Goal: Information Seeking & Learning: Learn about a topic

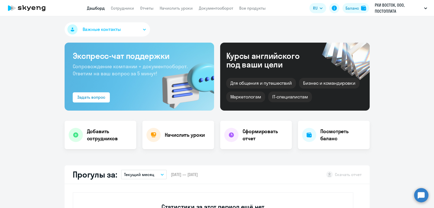
select select "30"
click at [127, 9] on link "Сотрудники" at bounding box center [122, 8] width 23 height 5
select select "30"
click at [126, 9] on link "Сотрудники" at bounding box center [122, 8] width 23 height 5
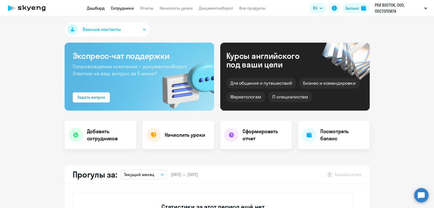
select select "30"
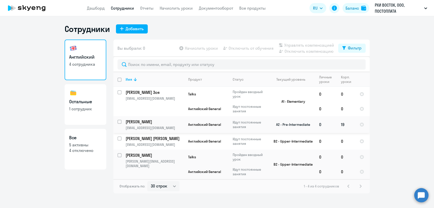
click at [267, 127] on td "A2 - Pre-Intermediate" at bounding box center [290, 124] width 47 height 17
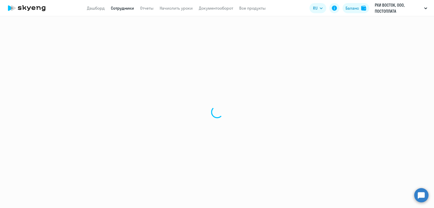
select select "english"
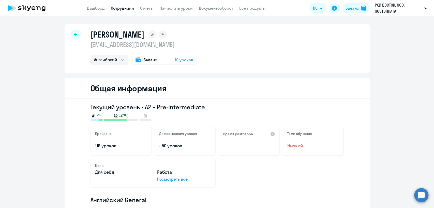
click at [136, 44] on p "artyom.igonin@rhimagnesita.com" at bounding box center [143, 45] width 106 height 8
copy p "artyom.igonin@rhimagnesita.com"
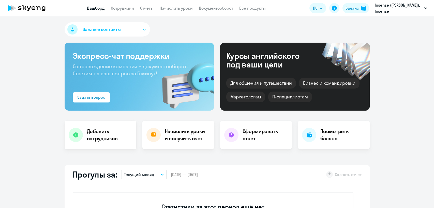
select select "30"
click at [361, 9] on img at bounding box center [363, 8] width 5 height 5
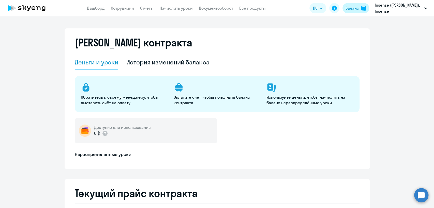
select select "english_adult_not_native_speaker"
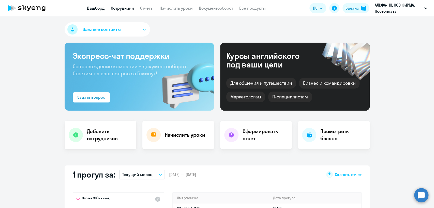
click at [128, 8] on link "Сотрудники" at bounding box center [122, 8] width 23 height 5
select select "30"
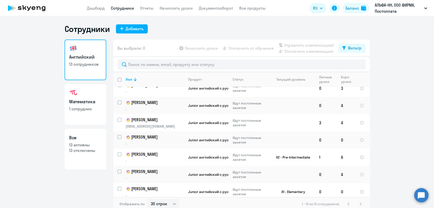
scroll to position [109, 0]
click at [190, 144] on td "Junior английский с русскоговорящим преподавателем" at bounding box center [206, 139] width 44 height 17
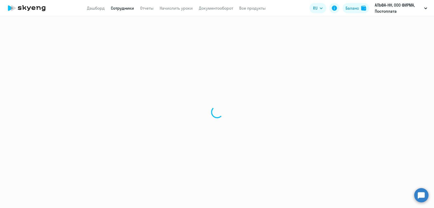
select select "english"
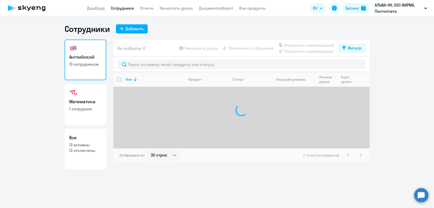
select select "30"
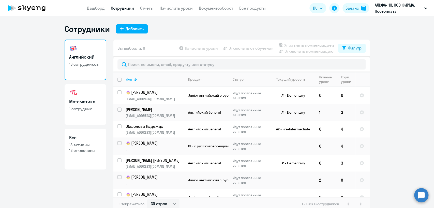
click at [81, 103] on h3 "Математика" at bounding box center [85, 102] width 33 height 7
select select "30"
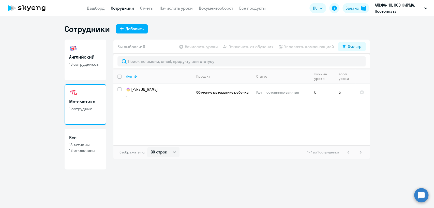
click at [100, 63] on p "13 сотрудников" at bounding box center [85, 64] width 33 height 6
select select "30"
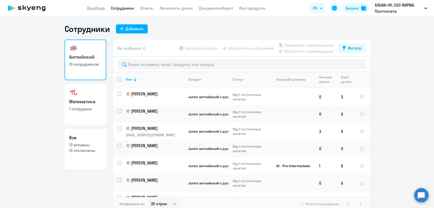
scroll to position [109, 0]
